Goal: Task Accomplishment & Management: Use online tool/utility

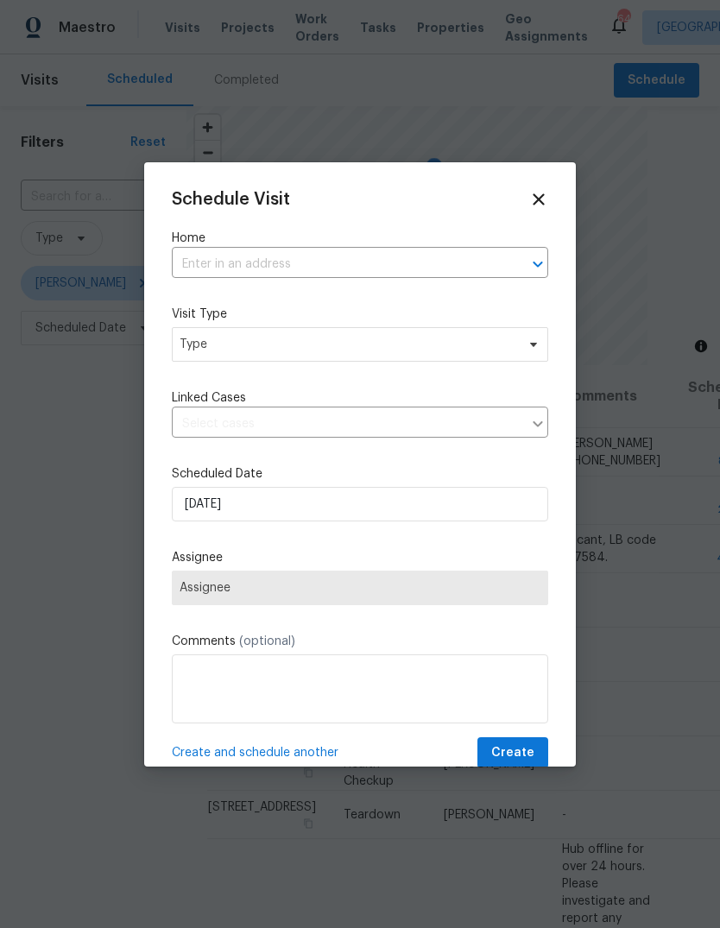
click at [442, 277] on input "text" at bounding box center [336, 264] width 328 height 27
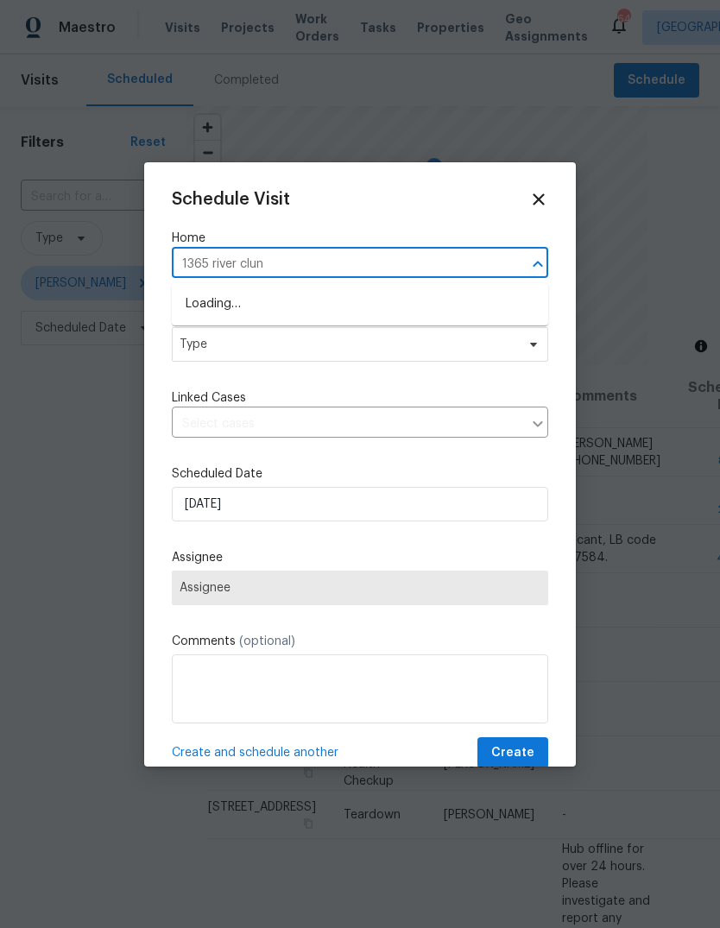
type input "1365 river clu"
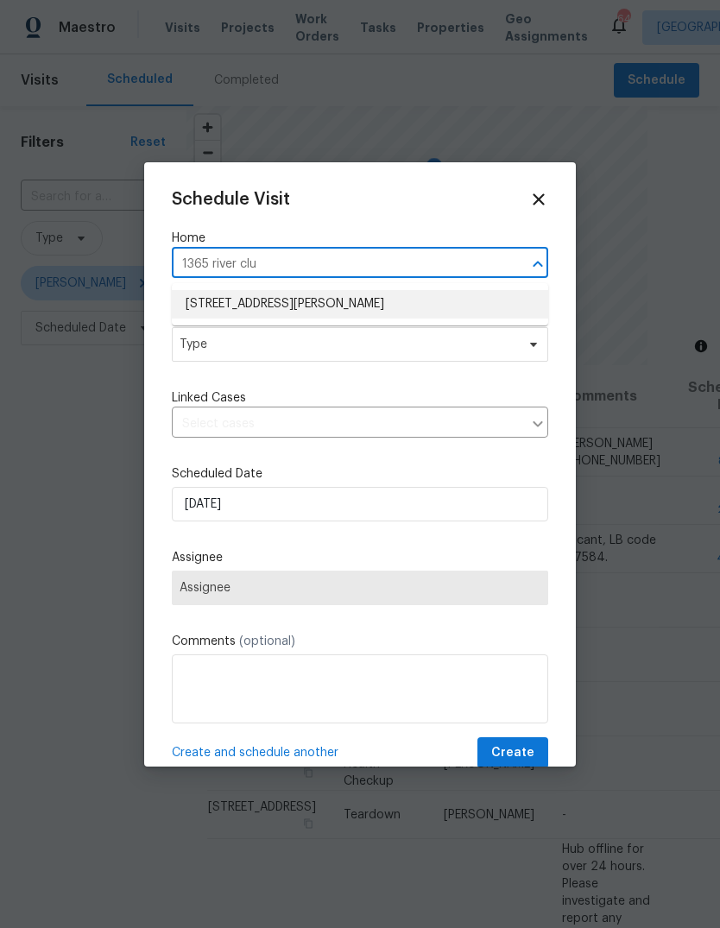
click at [233, 304] on li "[STREET_ADDRESS][PERSON_NAME]" at bounding box center [360, 304] width 376 height 28
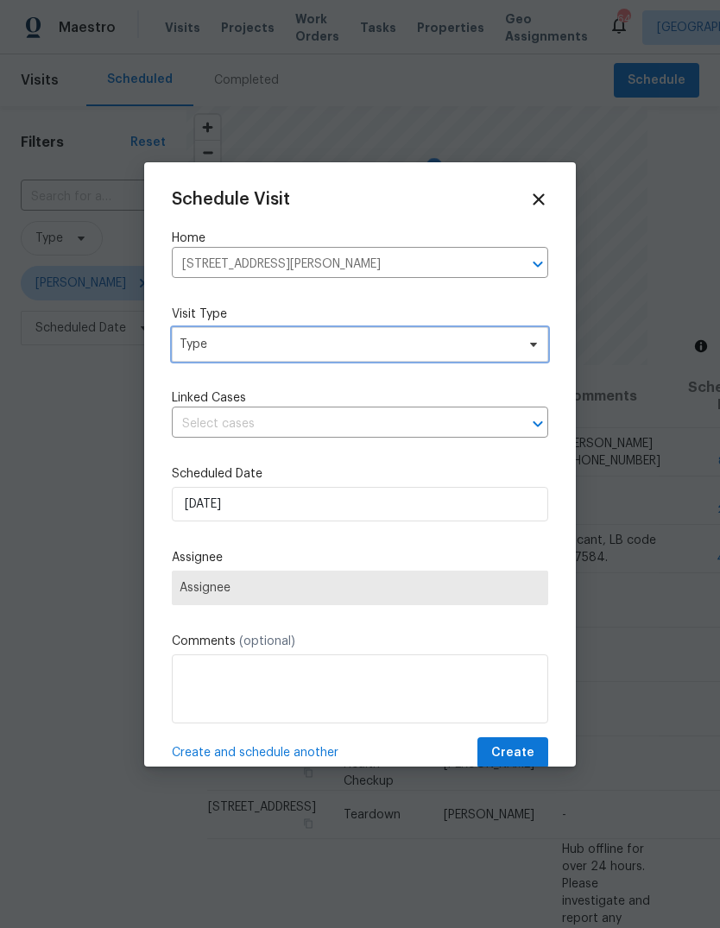
click at [217, 351] on span "Type" at bounding box center [348, 344] width 336 height 17
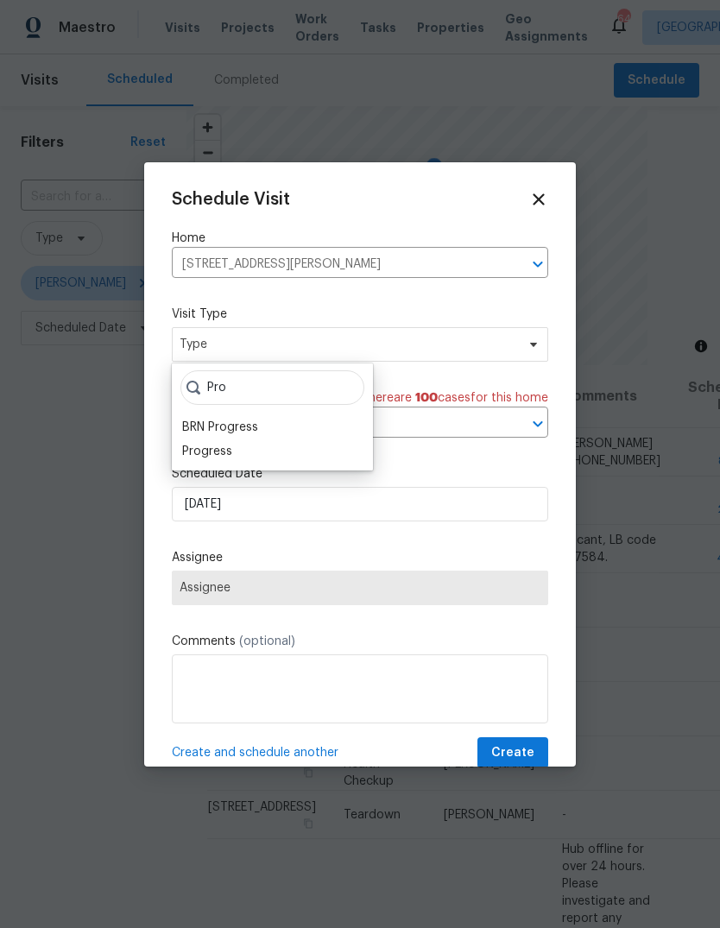
type input "Pro"
click at [205, 451] on div "Progress" at bounding box center [207, 451] width 50 height 17
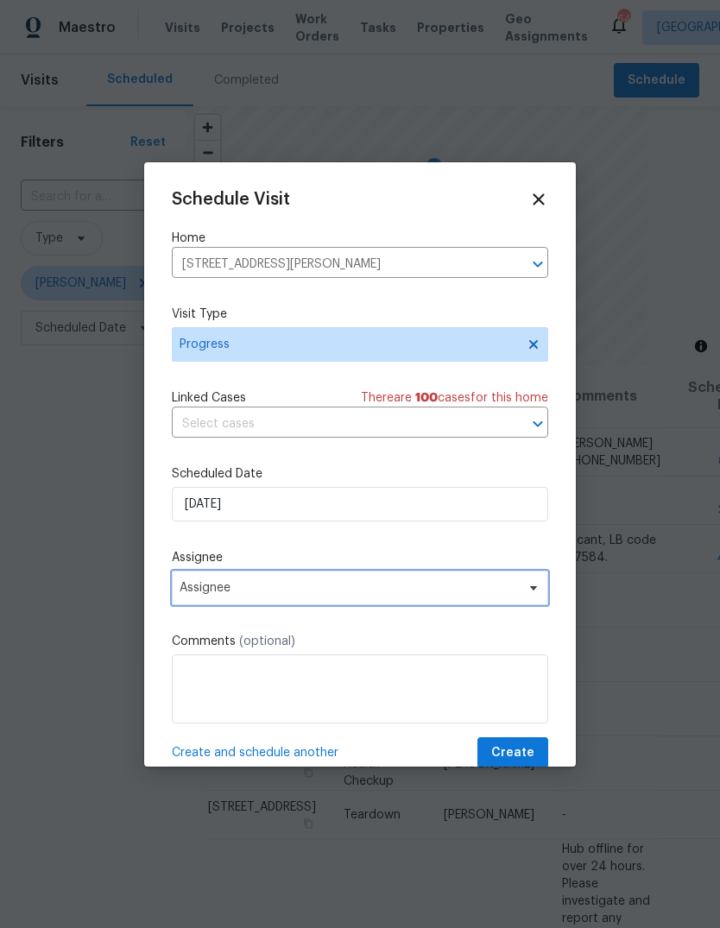
click at [214, 593] on span "Assignee" at bounding box center [349, 588] width 338 height 14
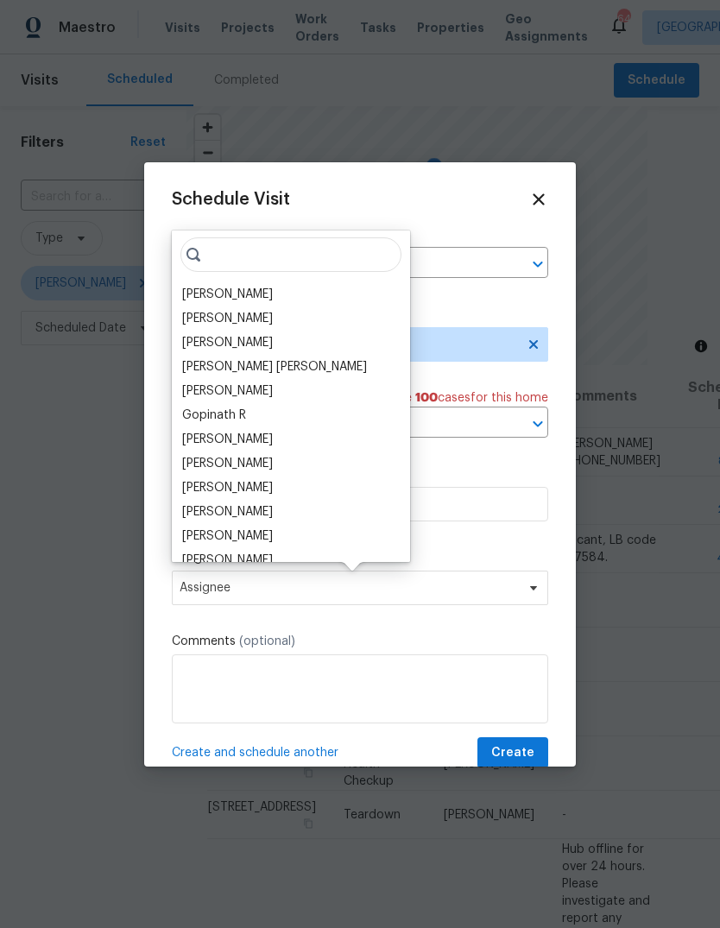
click at [211, 296] on div "[PERSON_NAME]" at bounding box center [227, 294] width 91 height 17
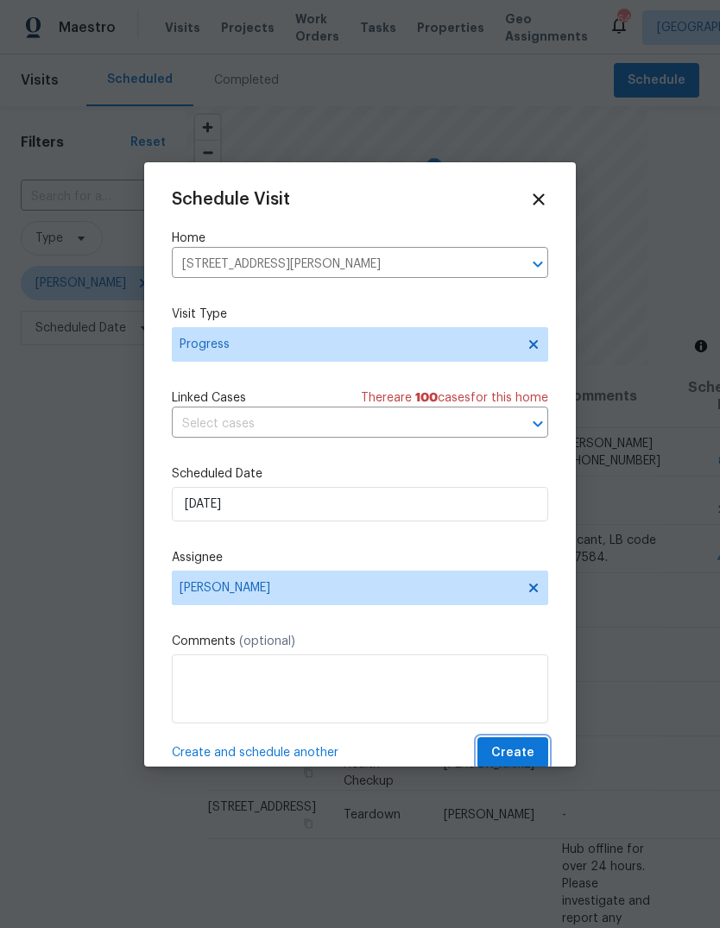
click at [541, 757] on button "Create" at bounding box center [512, 753] width 71 height 32
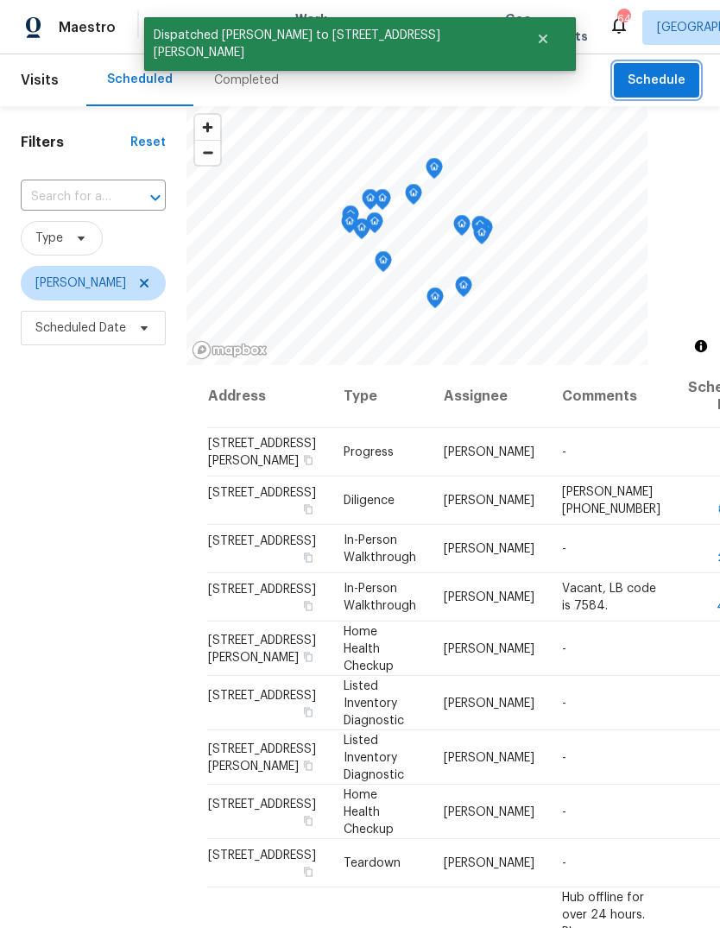
click at [651, 79] on span "Schedule" at bounding box center [657, 81] width 58 height 22
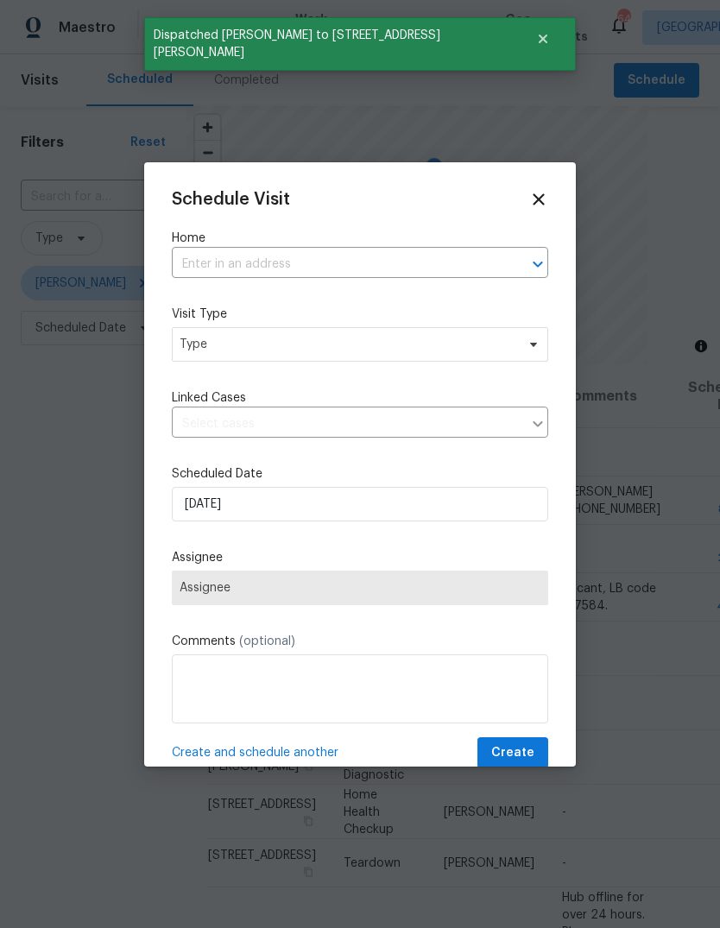
click at [478, 252] on input "text" at bounding box center [336, 264] width 328 height 27
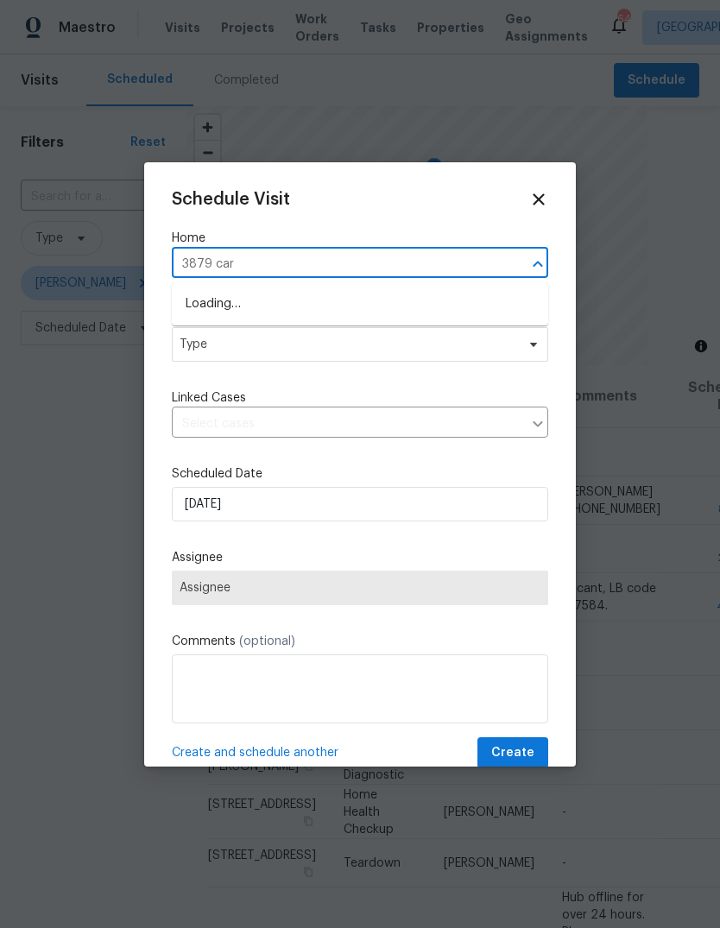
type input "3879 [PERSON_NAME]"
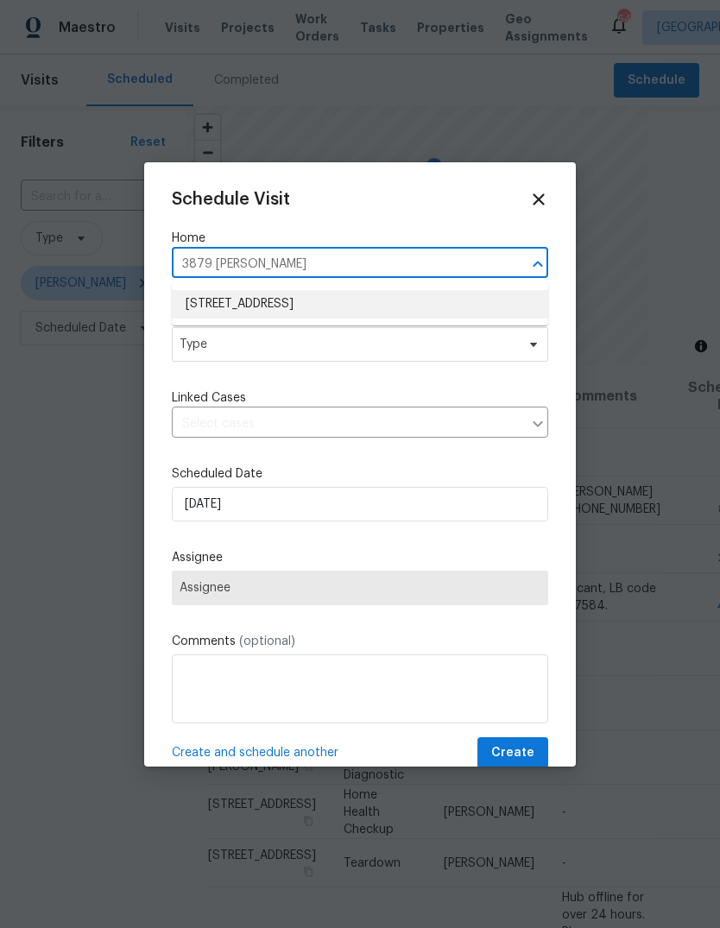
click at [231, 301] on li "[STREET_ADDRESS]" at bounding box center [360, 304] width 376 height 28
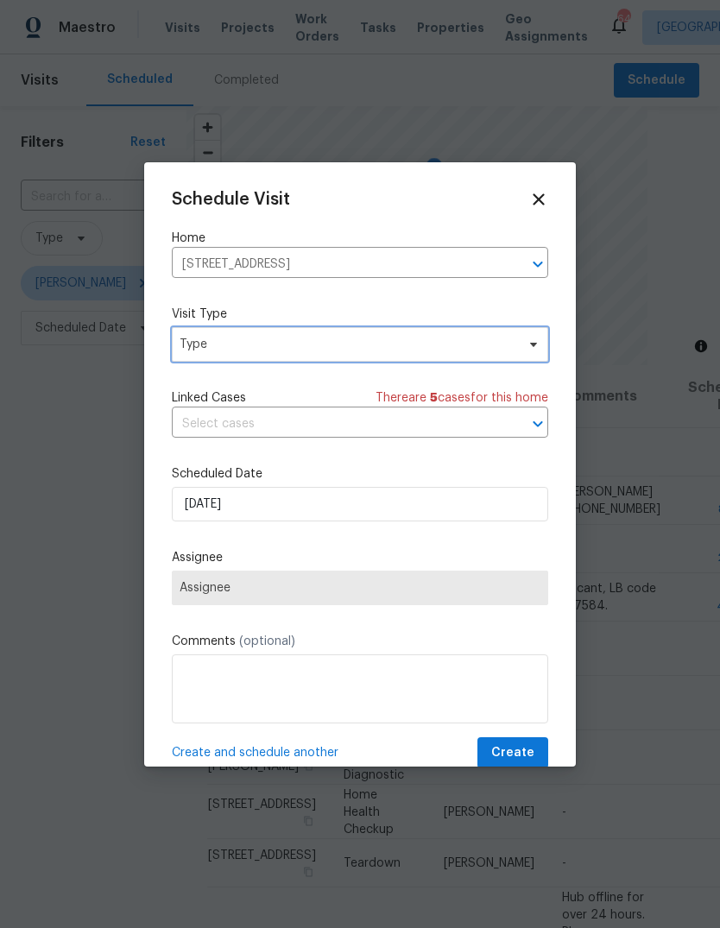
click at [218, 345] on span "Type" at bounding box center [348, 344] width 336 height 17
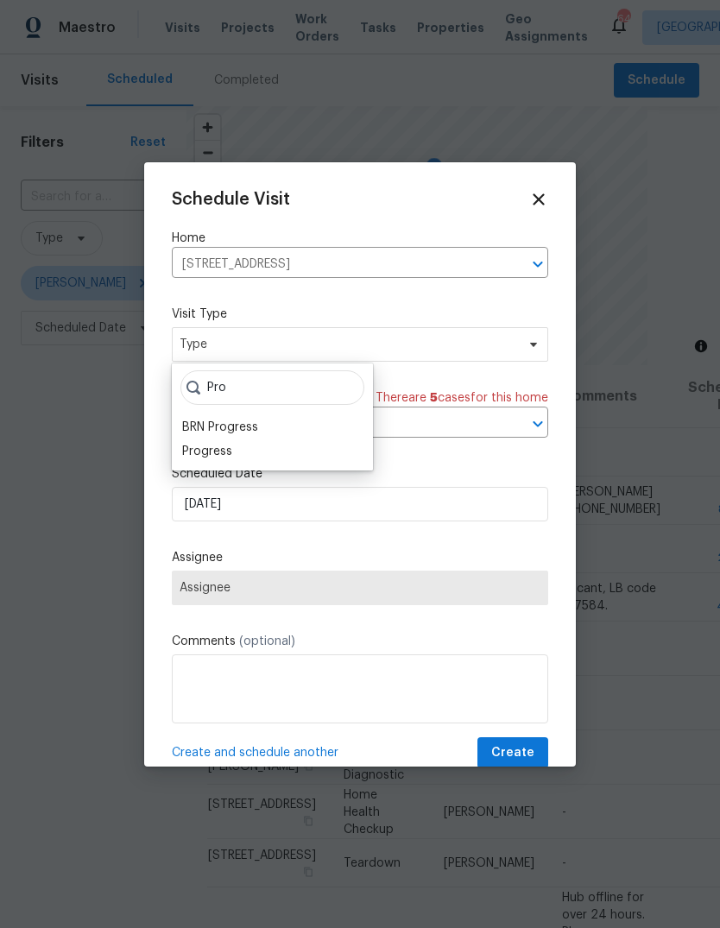
type input "Pro"
click at [205, 450] on div "Progress" at bounding box center [207, 451] width 50 height 17
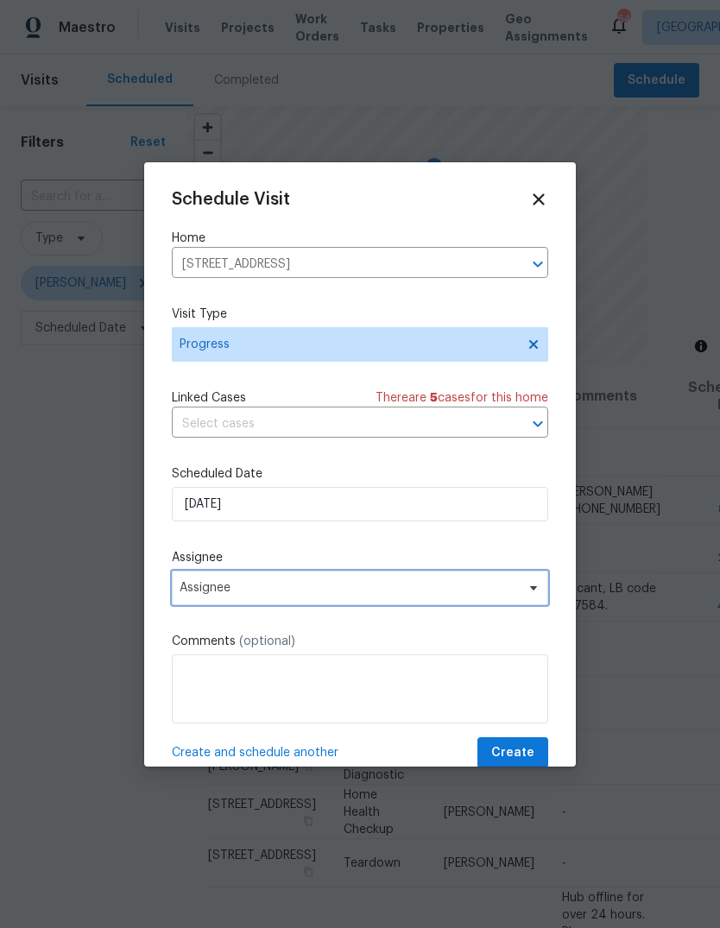
click at [218, 595] on span "Assignee" at bounding box center [349, 588] width 338 height 14
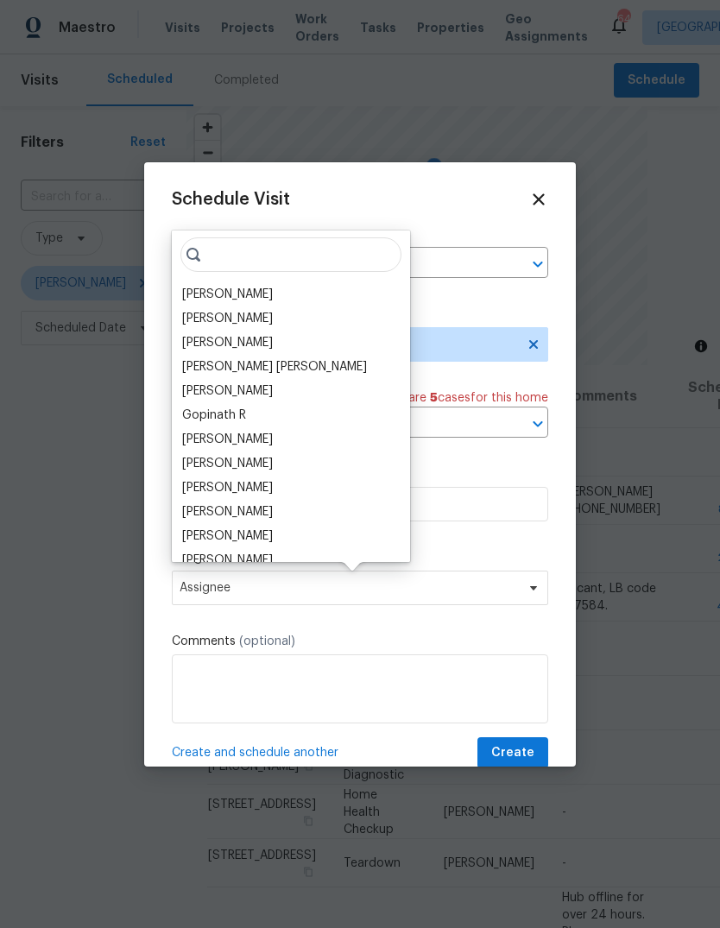
click at [214, 294] on div "[PERSON_NAME]" at bounding box center [227, 294] width 91 height 17
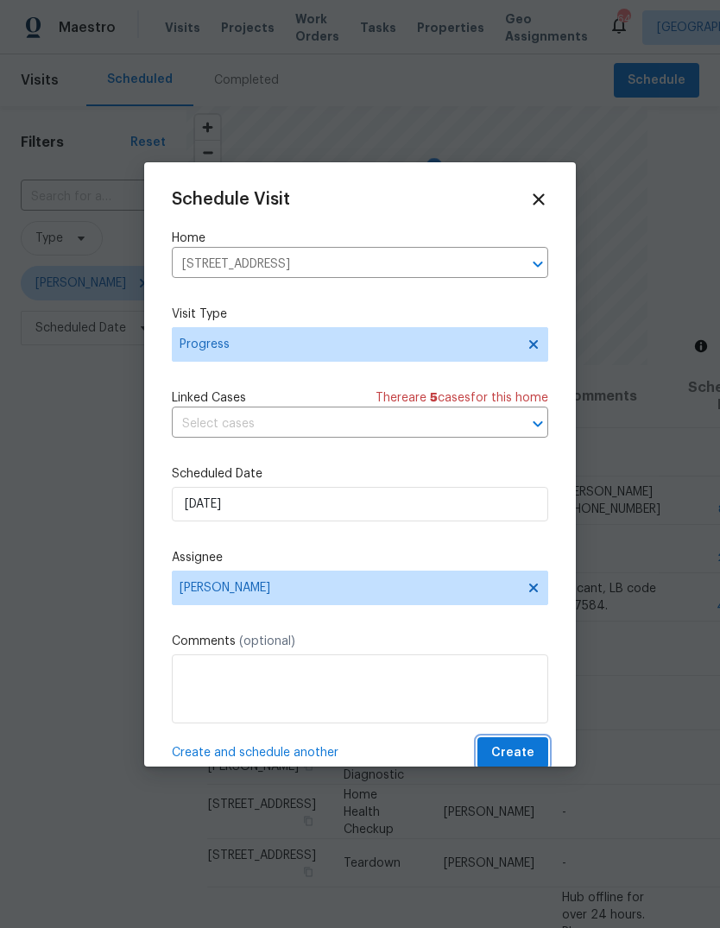
click at [534, 750] on span "Create" at bounding box center [512, 754] width 43 height 22
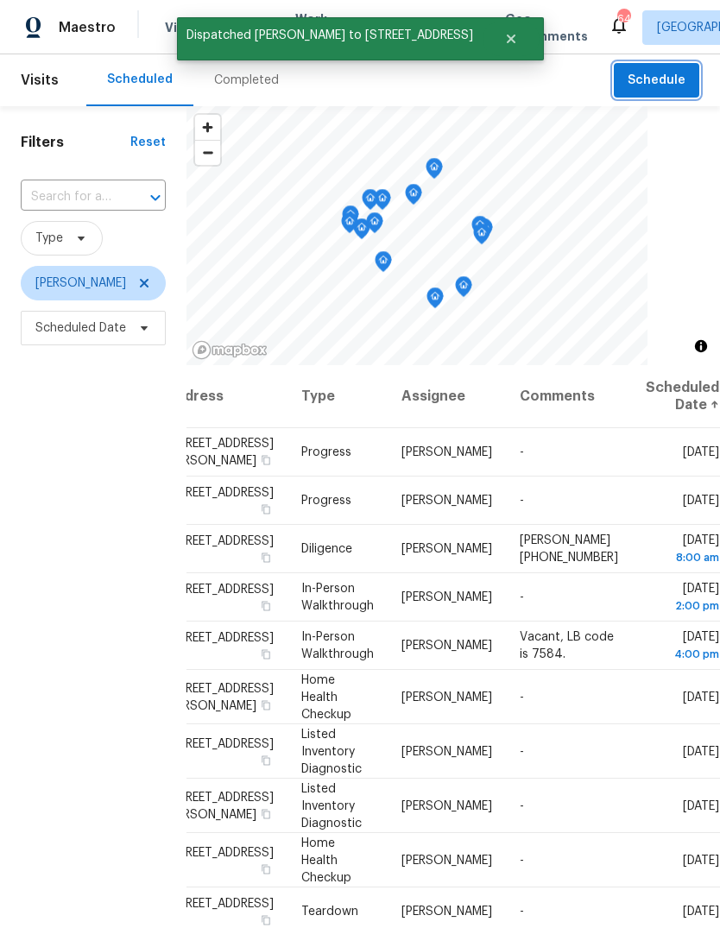
scroll to position [0, 139]
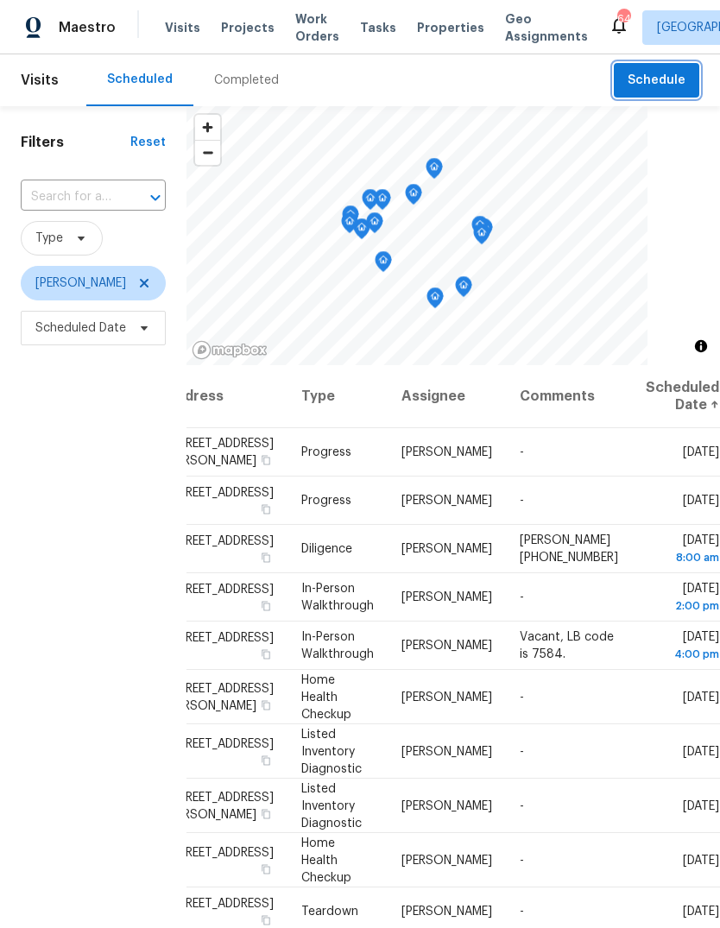
click at [670, 72] on span "Schedule" at bounding box center [657, 81] width 58 height 22
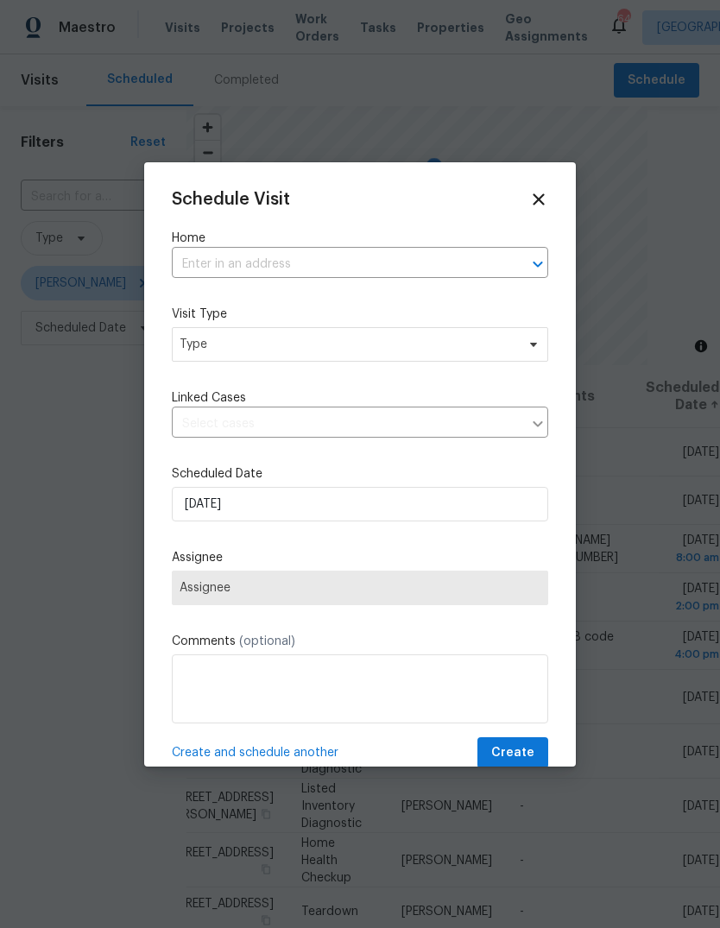
click at [485, 255] on input "text" at bounding box center [336, 264] width 328 height 27
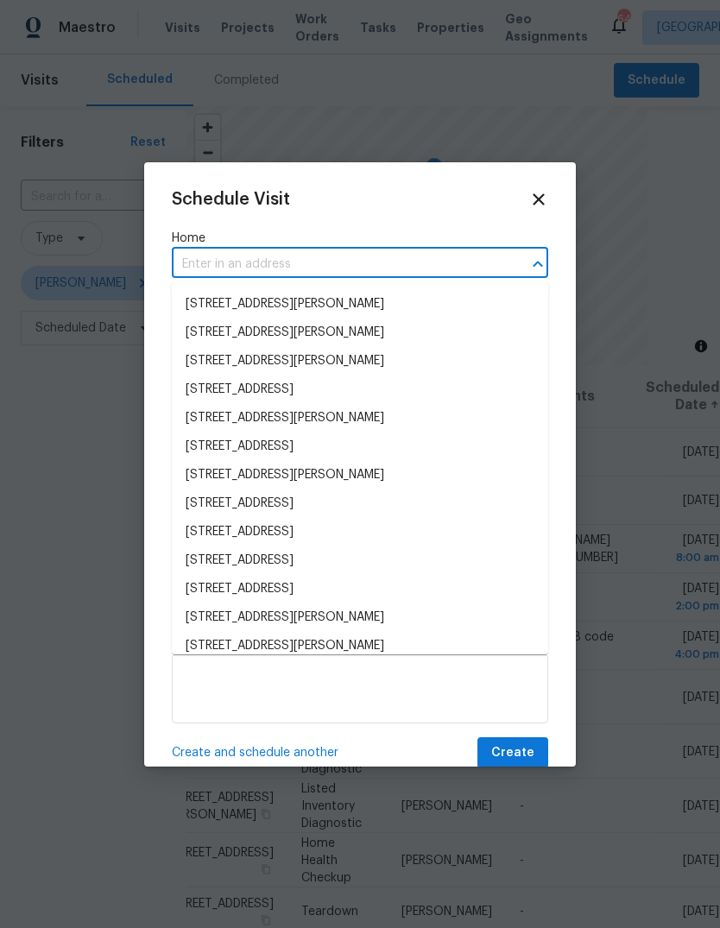
type input "6"
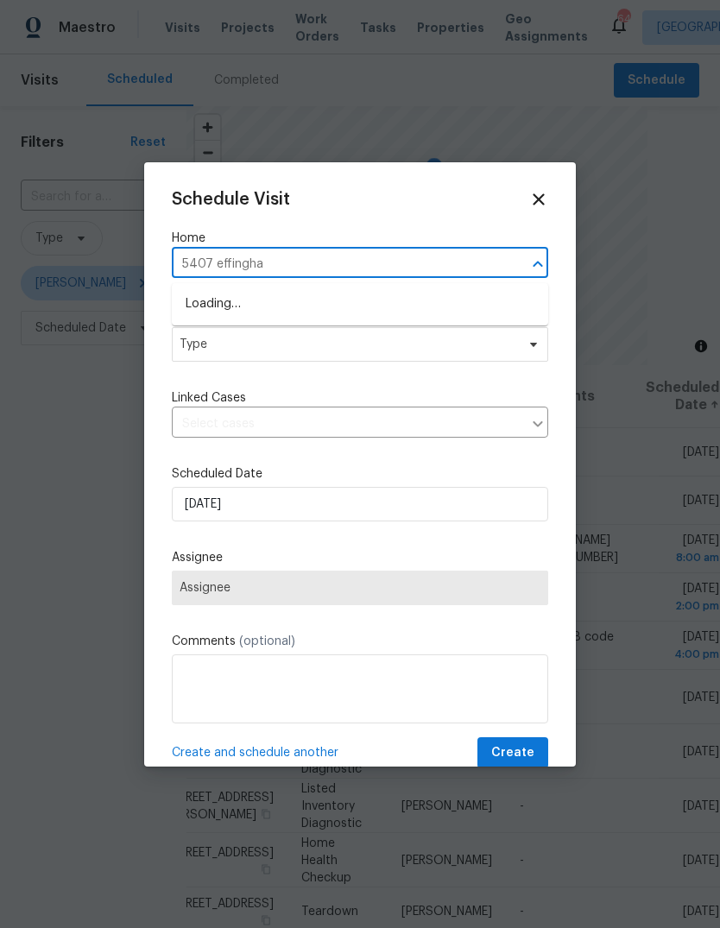
type input "5407 effingham"
click at [237, 309] on li "[STREET_ADDRESS]" at bounding box center [360, 304] width 376 height 28
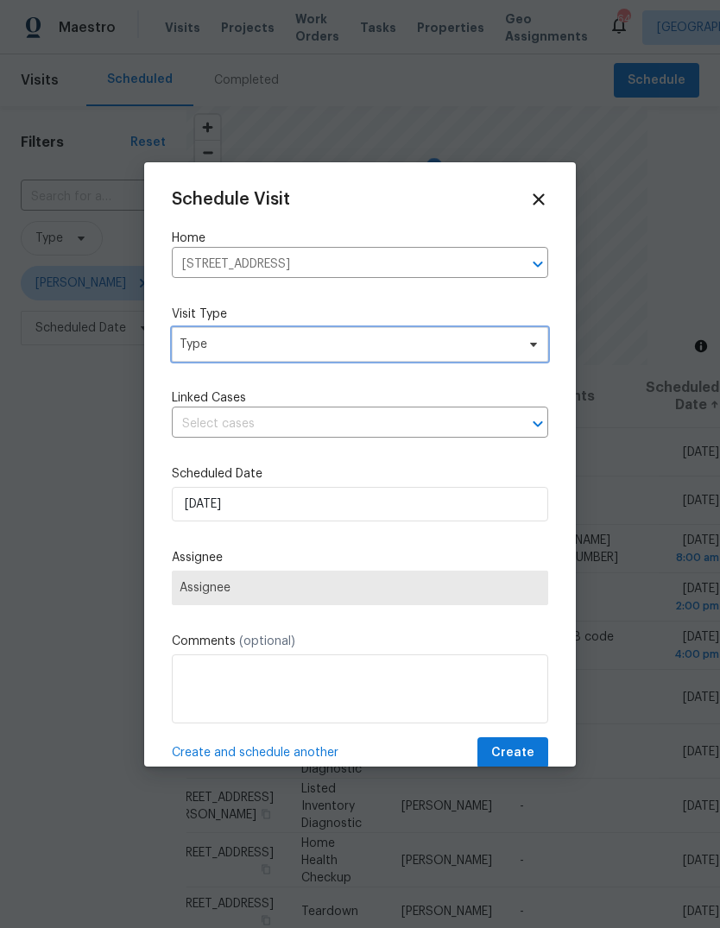
click at [223, 350] on span "Type" at bounding box center [348, 344] width 336 height 17
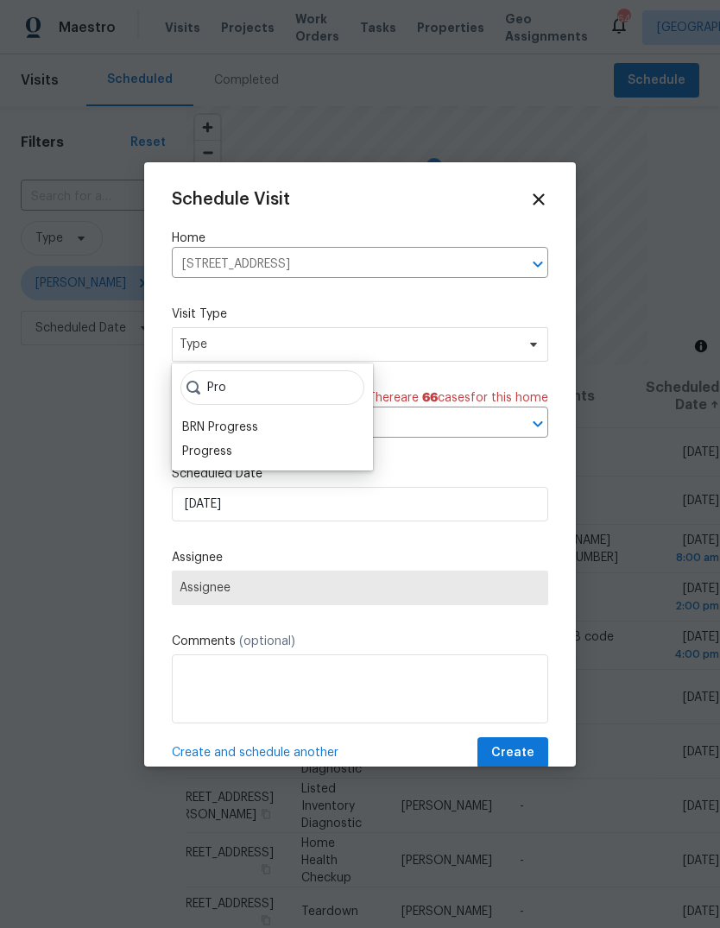
type input "Pro"
click at [203, 449] on div "Progress" at bounding box center [207, 451] width 50 height 17
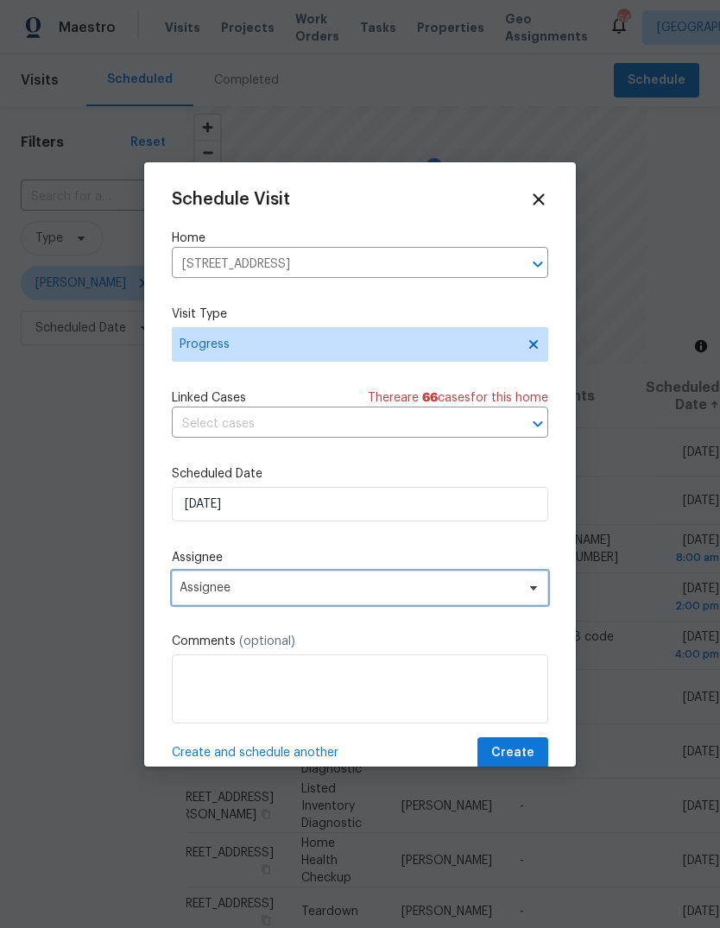
click at [218, 595] on span "Assignee" at bounding box center [349, 588] width 338 height 14
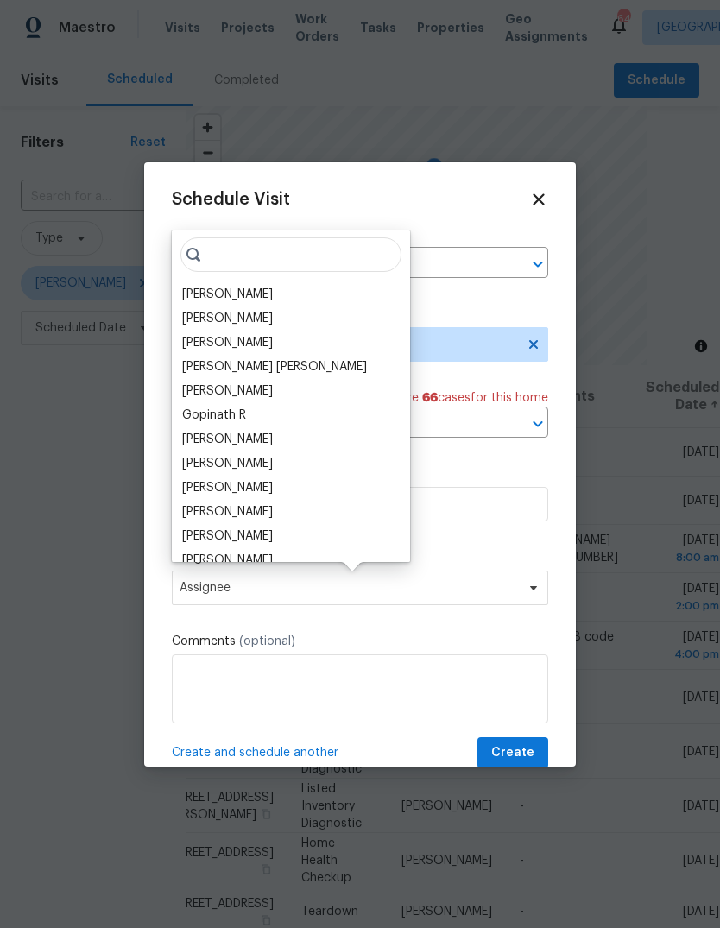
click at [207, 294] on div "[PERSON_NAME]" at bounding box center [227, 294] width 91 height 17
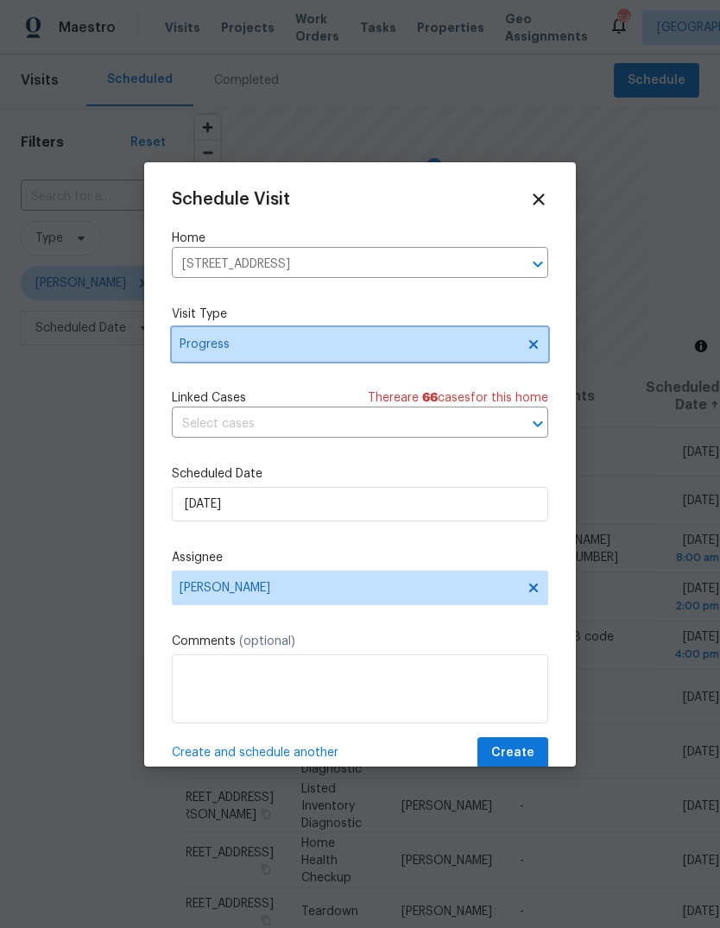
click at [528, 351] on icon at bounding box center [534, 345] width 14 height 14
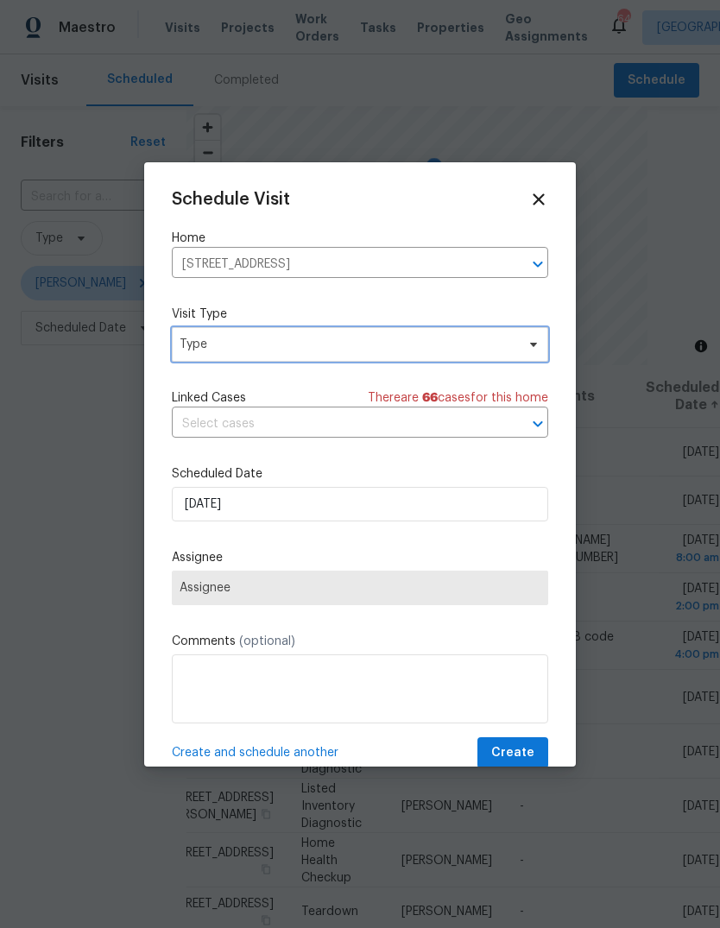
click at [316, 350] on span "Type" at bounding box center [348, 344] width 336 height 17
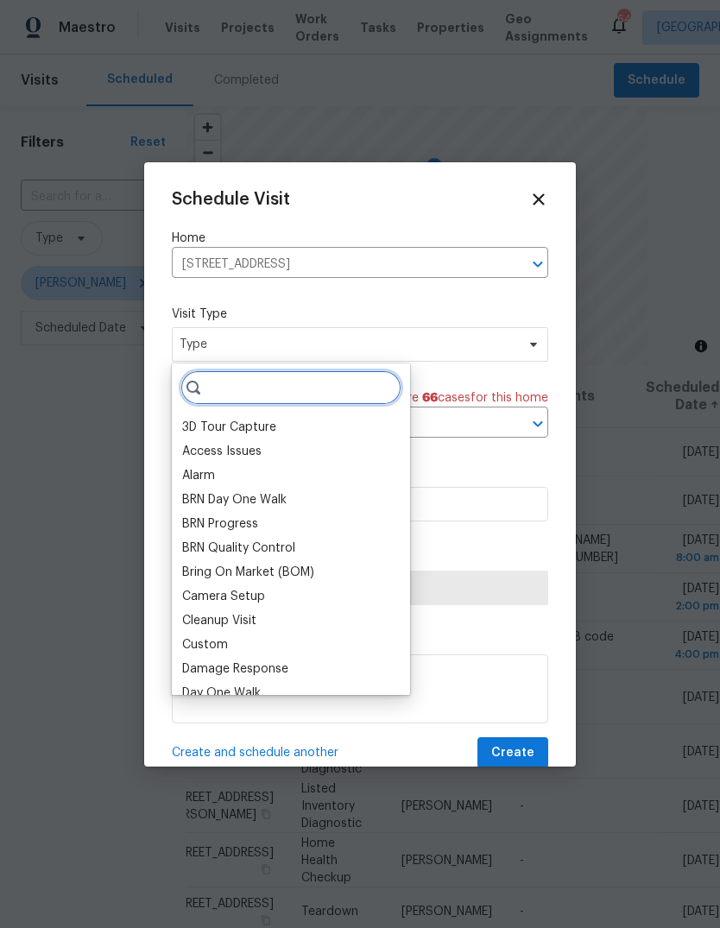
click at [238, 383] on input "search" at bounding box center [290, 387] width 221 height 35
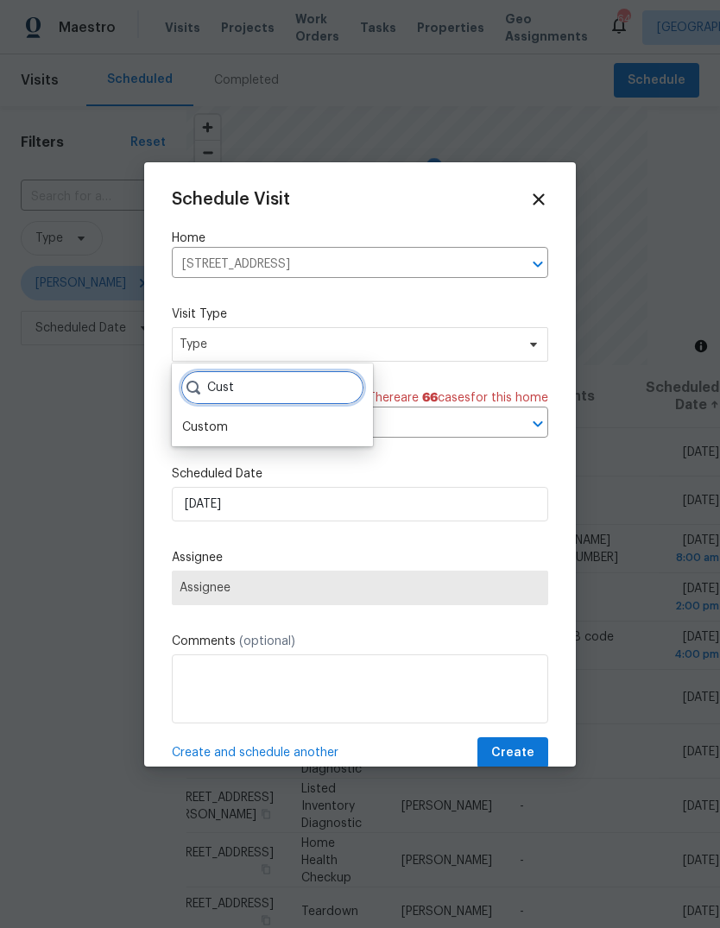
type input "Cust"
click at [202, 424] on div "Custom" at bounding box center [205, 427] width 46 height 17
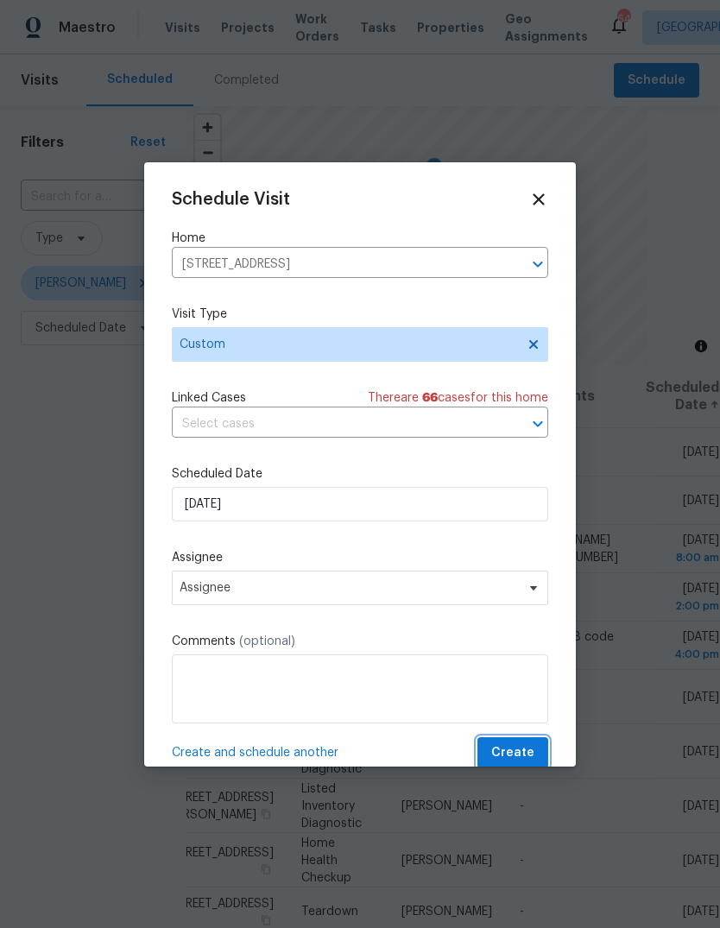
click at [528, 751] on span "Create" at bounding box center [512, 754] width 43 height 22
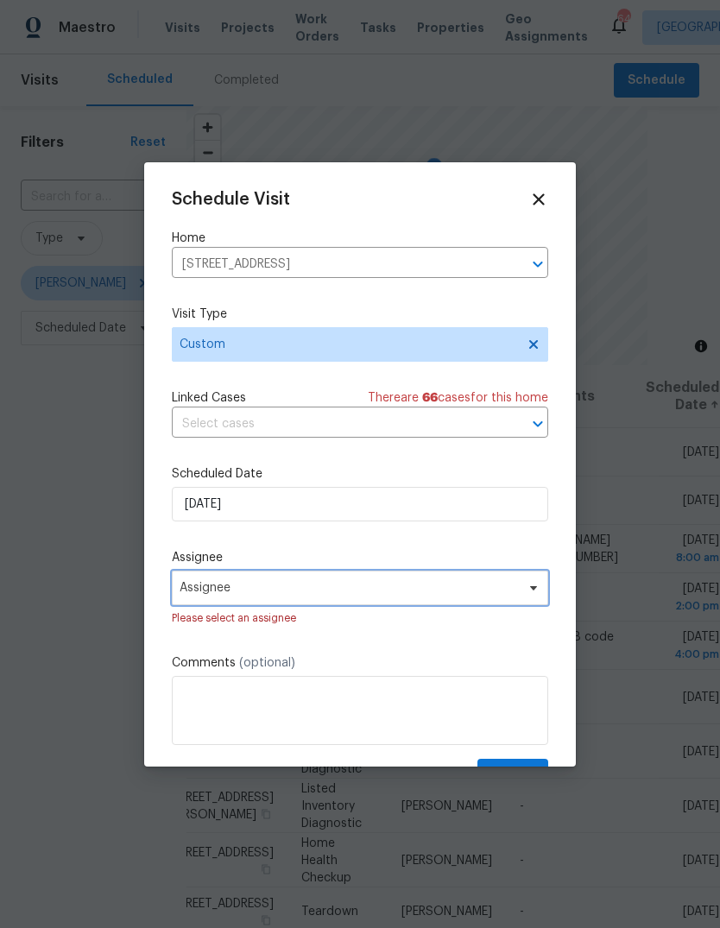
click at [519, 604] on span "Assignee" at bounding box center [360, 588] width 376 height 35
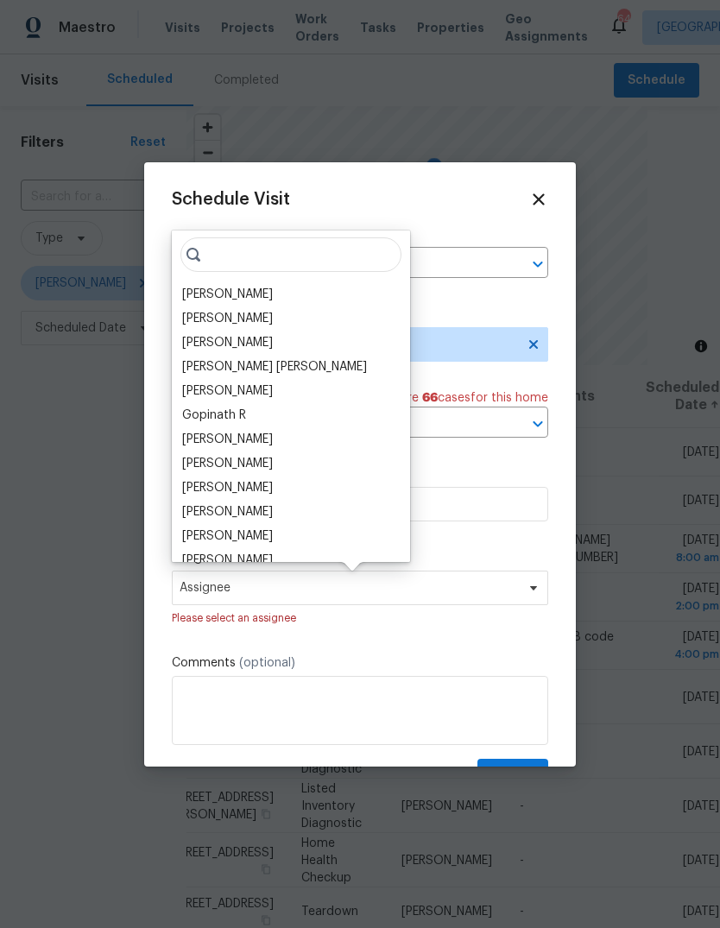
click at [202, 298] on div "[PERSON_NAME]" at bounding box center [227, 294] width 91 height 17
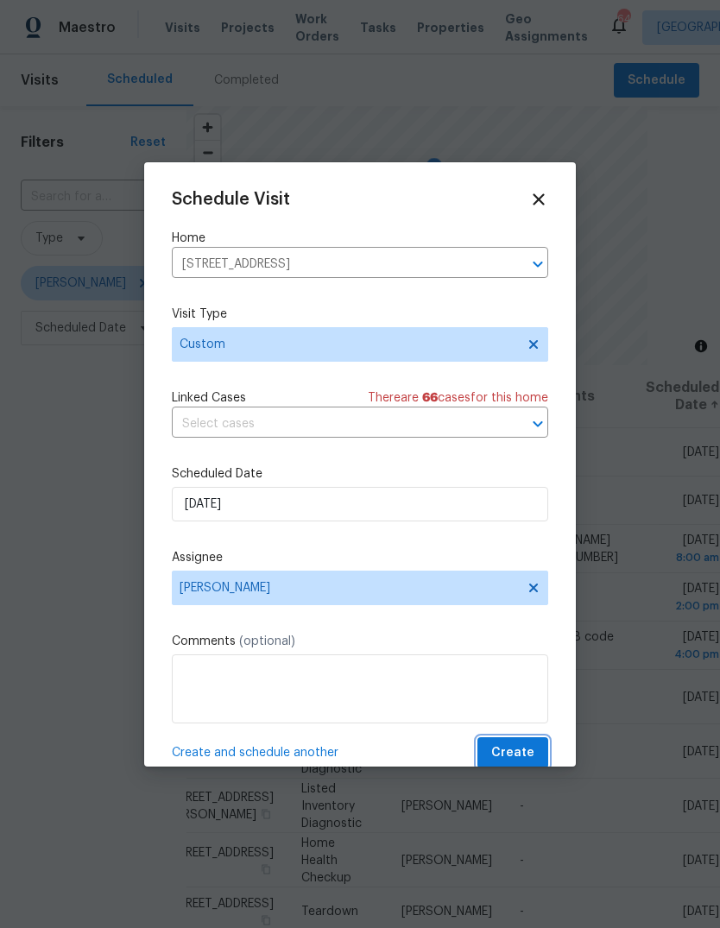
click at [538, 747] on button "Create" at bounding box center [512, 753] width 71 height 32
